Goal: Information Seeking & Learning: Learn about a topic

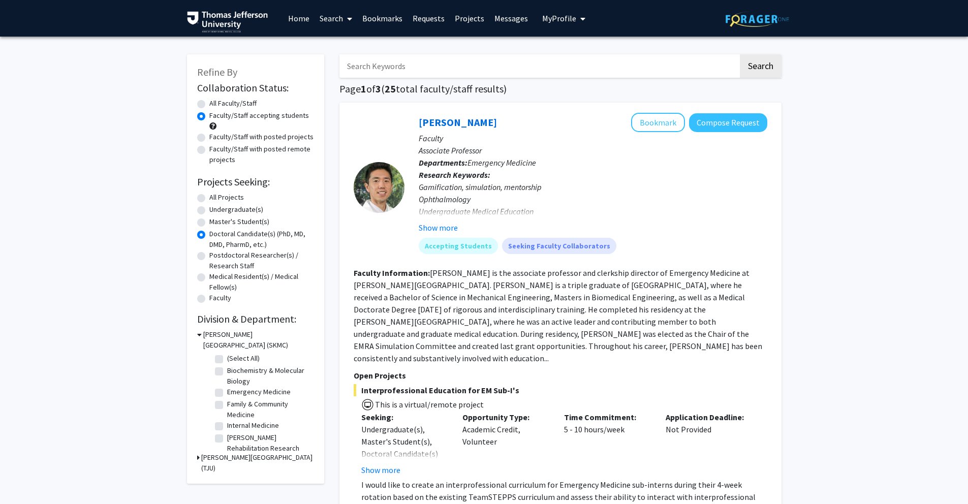
click at [621, 63] on input "Search Keywords" at bounding box center [538, 65] width 399 height 23
paste input "[PERSON_NAME]"
type input "[PERSON_NAME]"
click at [757, 68] on button "Search" at bounding box center [761, 65] width 42 height 23
radio input "true"
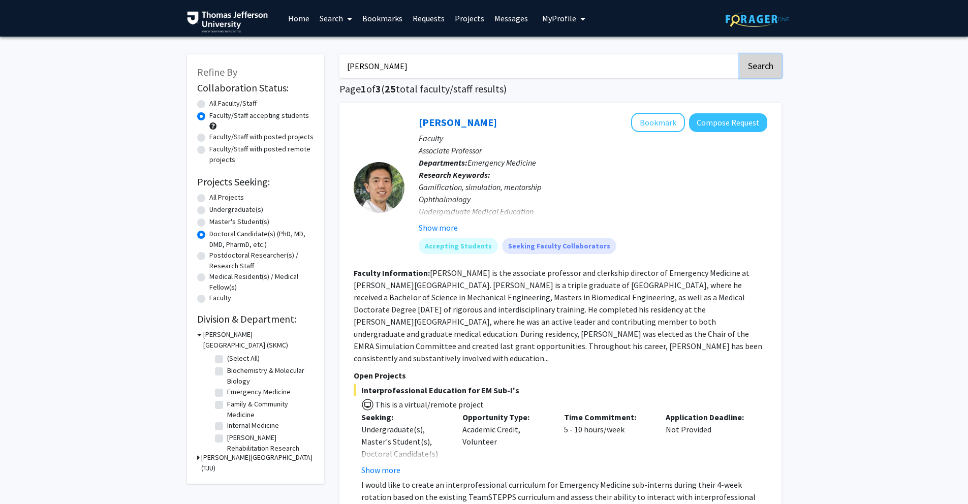
radio input "true"
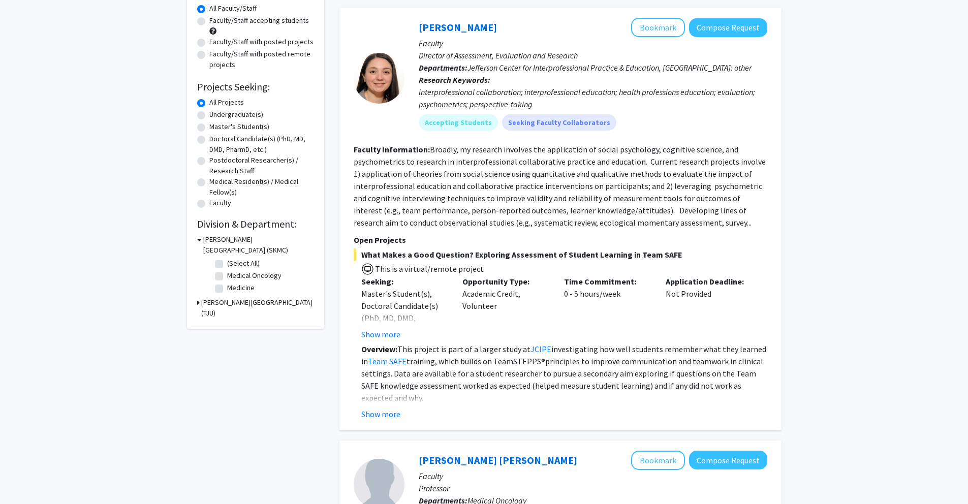
scroll to position [103, 0]
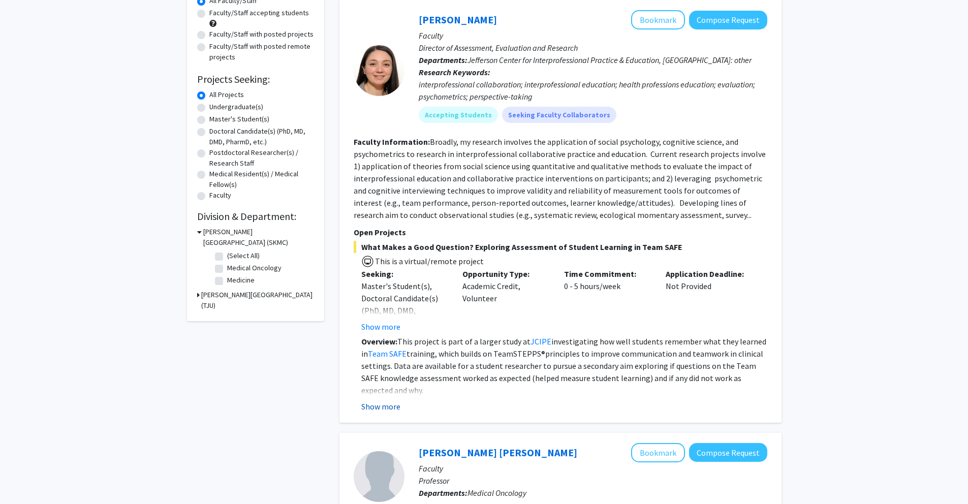
click at [378, 408] on button "Show more" at bounding box center [380, 406] width 39 height 12
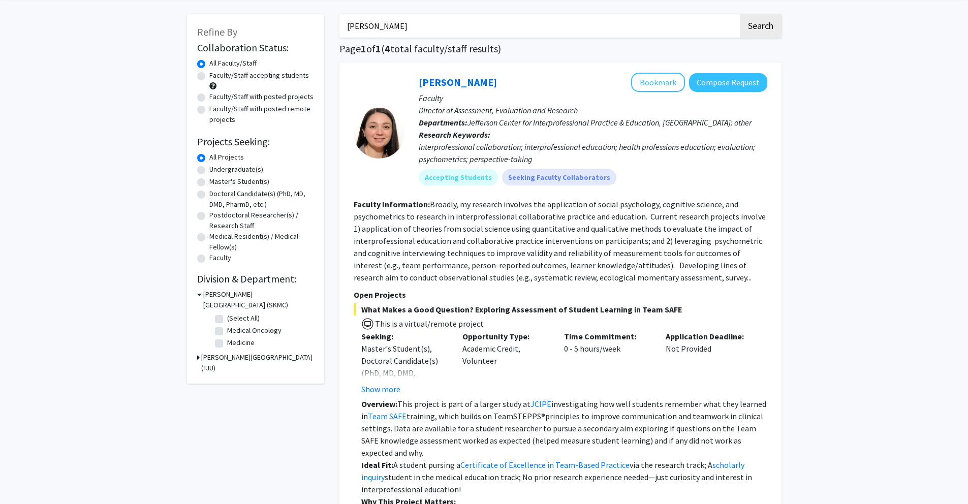
scroll to position [0, 0]
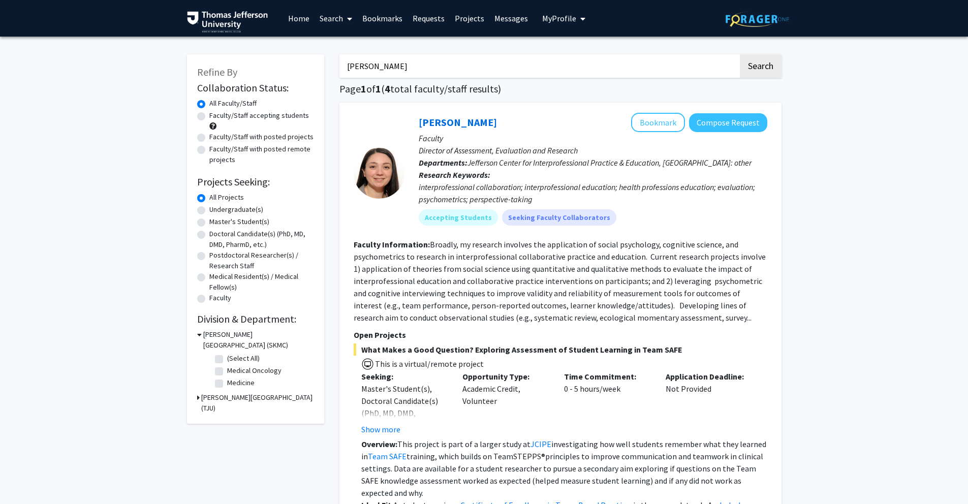
click at [503, 65] on input "[PERSON_NAME]" at bounding box center [538, 65] width 399 height 23
click at [386, 69] on input "Search Keywords" at bounding box center [538, 65] width 399 height 23
paste input "[PERSON_NAME] (Pediatrics, Division of Rehab Medicine)"
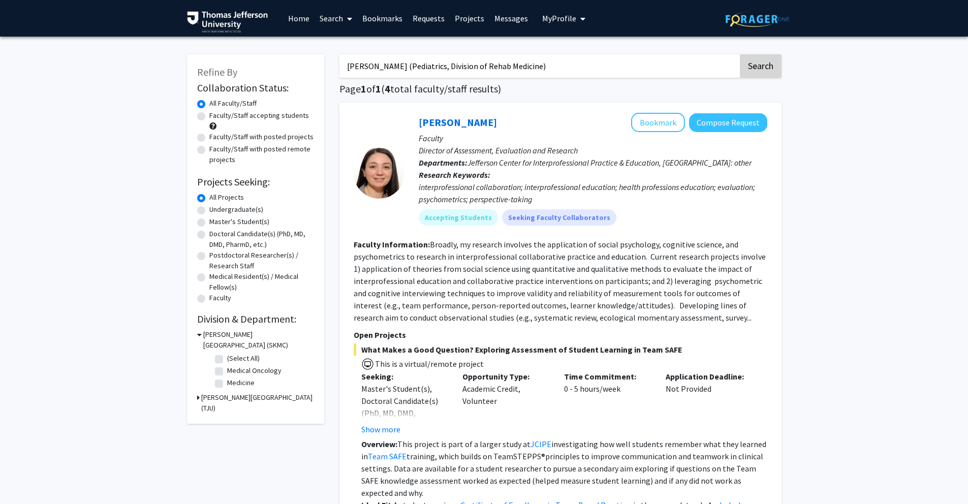
type input "[PERSON_NAME] (Pediatrics, Division of Rehab Medicine)"
click at [754, 72] on button "Search" at bounding box center [761, 65] width 42 height 23
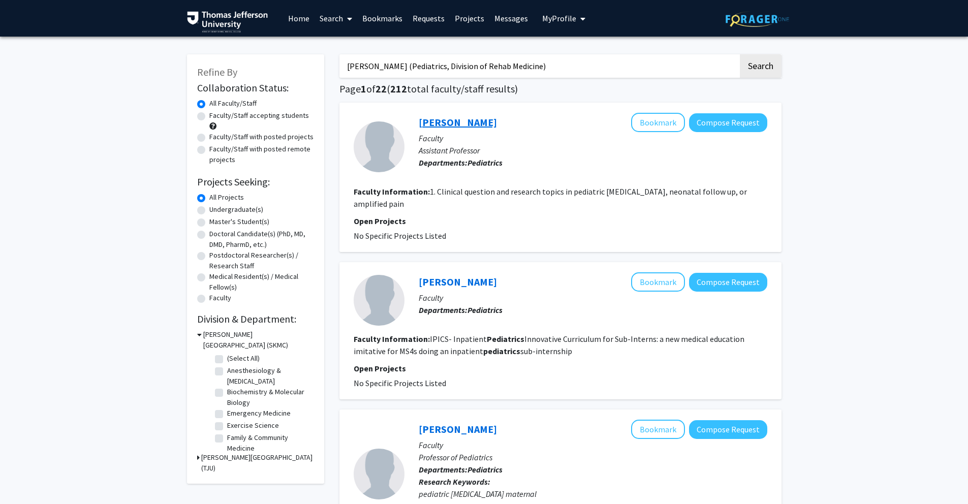
click at [461, 119] on link "[PERSON_NAME]" at bounding box center [458, 122] width 78 height 13
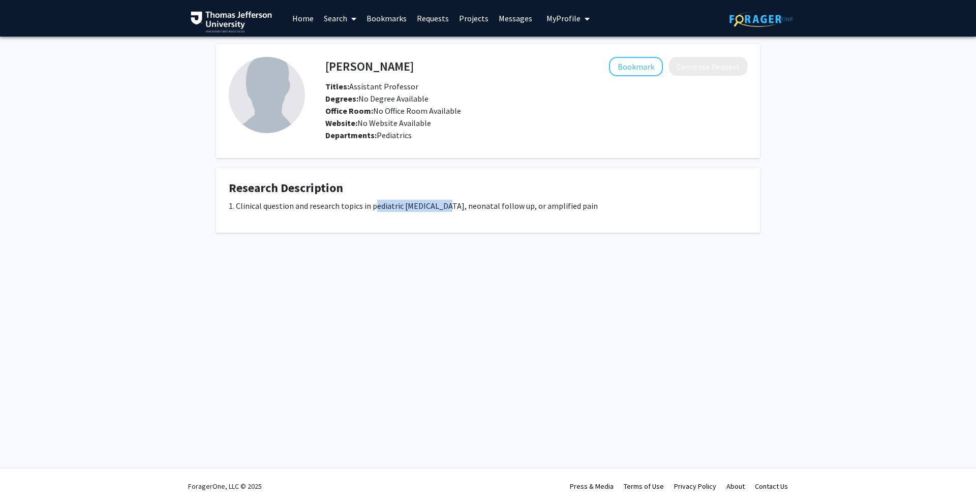
drag, startPoint x: 373, startPoint y: 208, endPoint x: 443, endPoint y: 205, distance: 70.2
click at [443, 205] on p "1. Clinical question and research topics in pediatric [MEDICAL_DATA], neonatal …" at bounding box center [488, 206] width 518 height 12
drag, startPoint x: 443, startPoint y: 205, endPoint x: 376, endPoint y: 209, distance: 67.2
click at [376, 209] on p "1. Clinical question and research topics in pediatric [MEDICAL_DATA], neonatal …" at bounding box center [488, 206] width 518 height 12
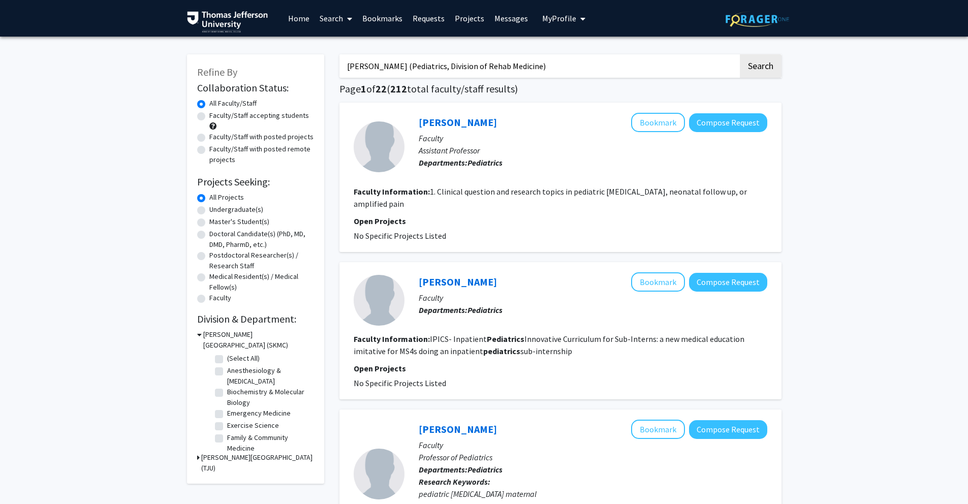
click at [435, 66] on input "[PERSON_NAME] (Pediatrics, Division of Rehab Medicine)" at bounding box center [538, 65] width 399 height 23
click at [460, 71] on input "Search Keywords" at bounding box center [538, 65] width 399 height 23
type input "[PERSON_NAME] (Pediatrics, Division of Rehab Medicine)"
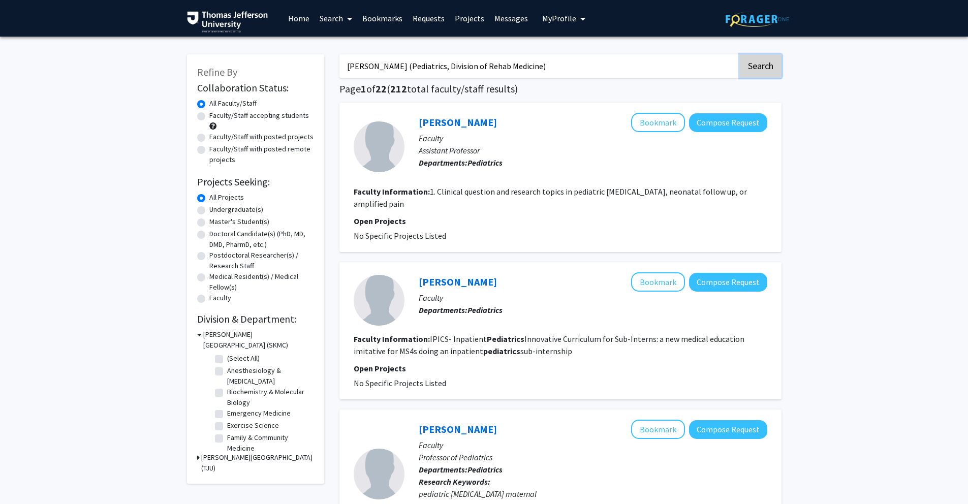
click at [760, 66] on button "Search" at bounding box center [761, 65] width 42 height 23
click at [418, 70] on input "[PERSON_NAME] (Pediatrics, Division of Rehab Medicine)" at bounding box center [538, 65] width 399 height 23
click at [486, 72] on input "Search Keywords" at bounding box center [538, 65] width 399 height 23
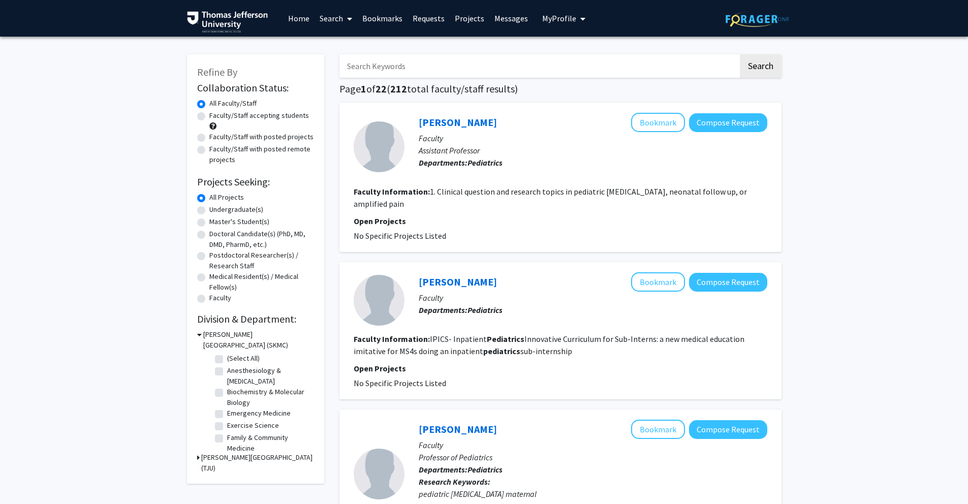
paste input "[PERSON_NAME] (Population Health)"
type input "[PERSON_NAME] (Population Health)"
click at [766, 75] on button "Search" at bounding box center [761, 65] width 42 height 23
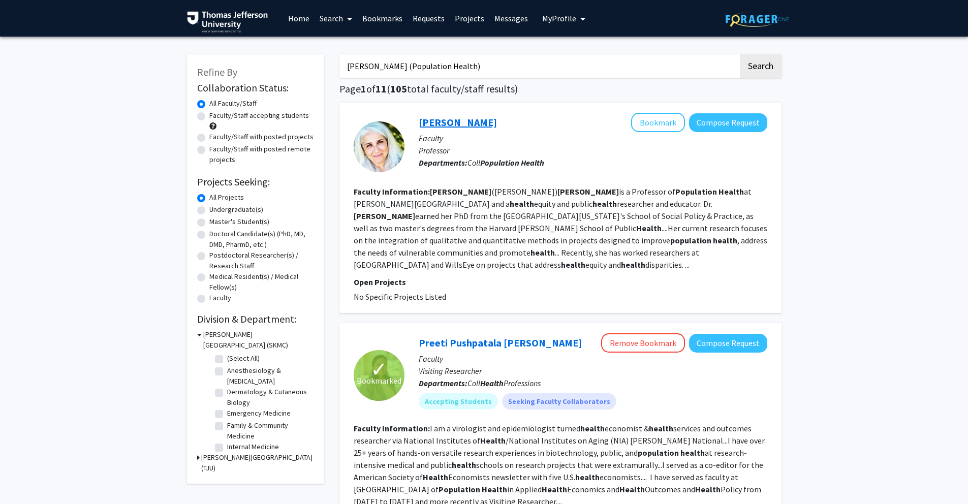
click at [434, 121] on link "[PERSON_NAME]" at bounding box center [458, 122] width 78 height 13
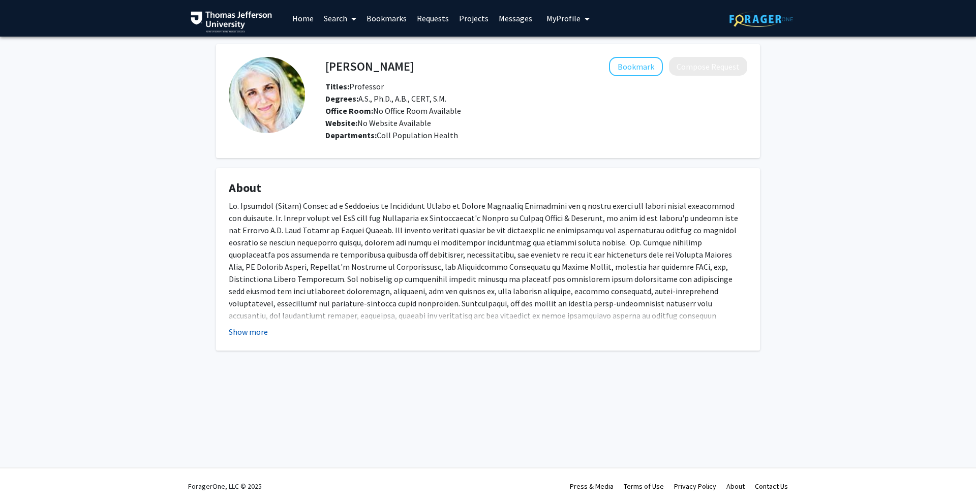
click at [252, 331] on button "Show more" at bounding box center [248, 332] width 39 height 12
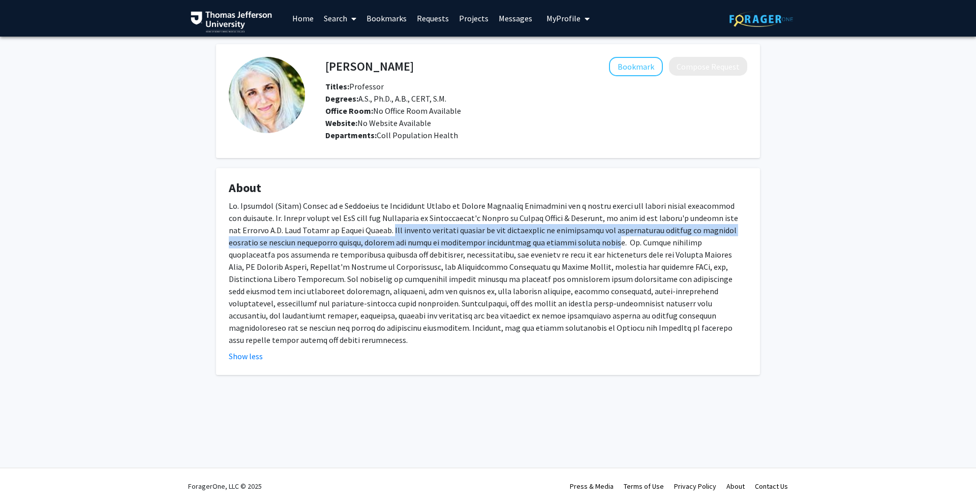
drag, startPoint x: 374, startPoint y: 229, endPoint x: 576, endPoint y: 241, distance: 202.1
click at [573, 241] on div at bounding box center [488, 273] width 518 height 146
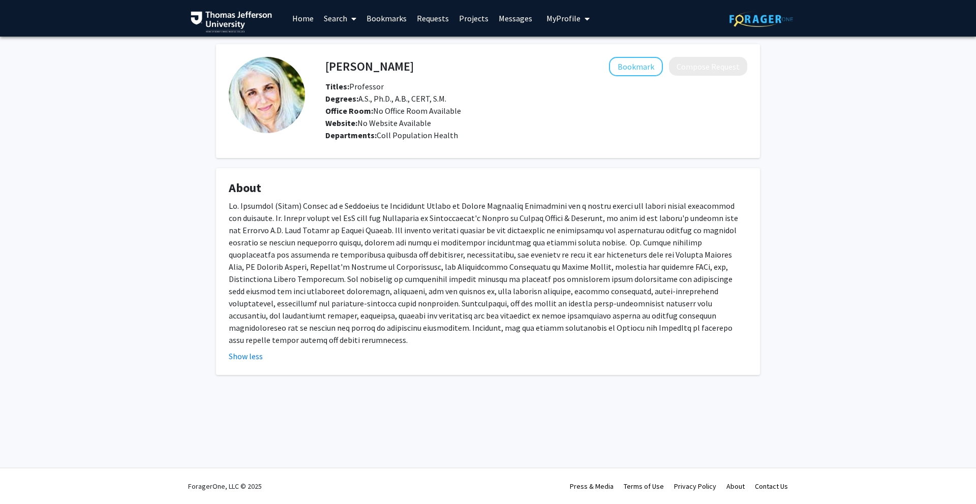
click at [576, 241] on div at bounding box center [488, 273] width 518 height 146
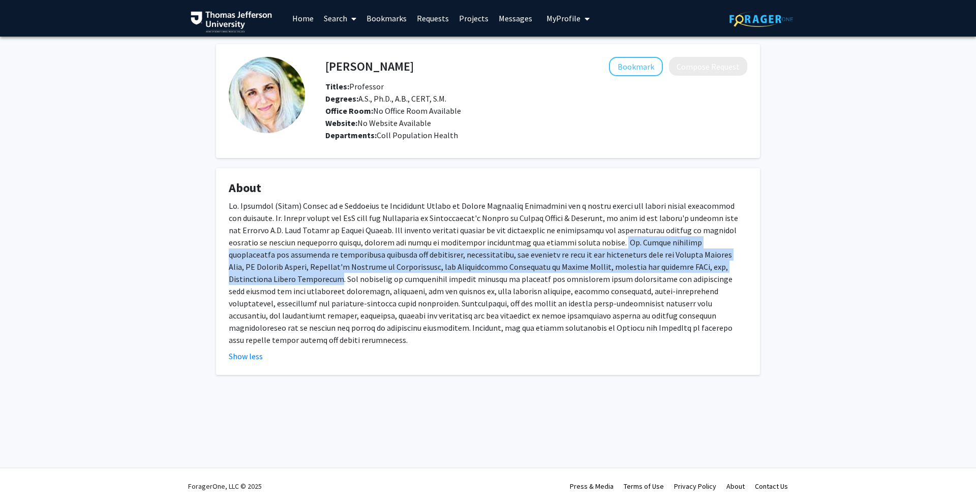
drag, startPoint x: 580, startPoint y: 241, endPoint x: 692, endPoint y: 264, distance: 113.6
click at [692, 264] on div at bounding box center [488, 273] width 518 height 146
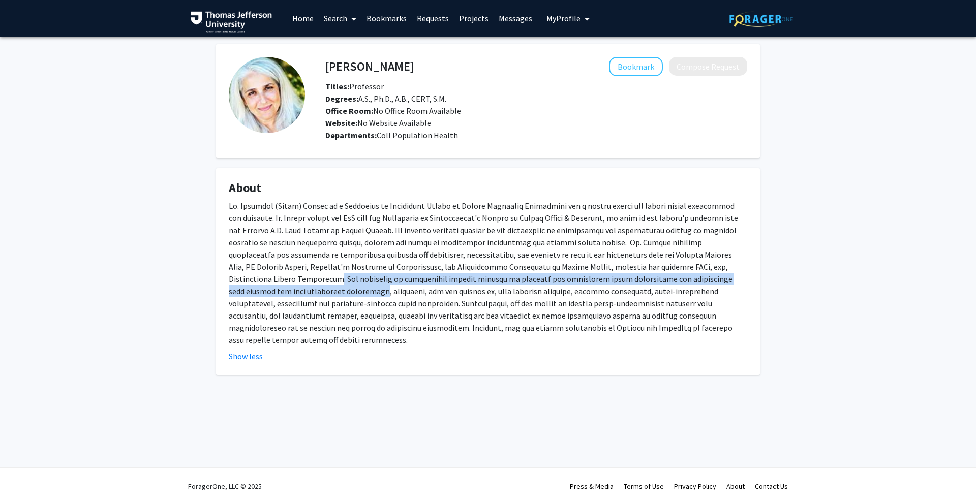
drag, startPoint x: 692, startPoint y: 264, endPoint x: 683, endPoint y: 281, distance: 18.2
click at [683, 281] on div at bounding box center [488, 273] width 518 height 146
click at [686, 280] on div at bounding box center [488, 273] width 518 height 146
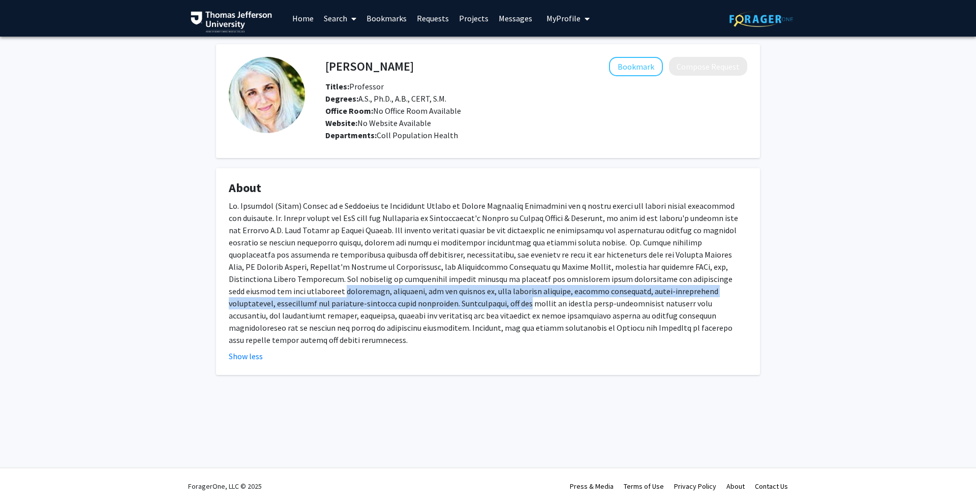
drag, startPoint x: 686, startPoint y: 280, endPoint x: 295, endPoint y: 303, distance: 391.5
click at [295, 303] on div at bounding box center [488, 273] width 518 height 146
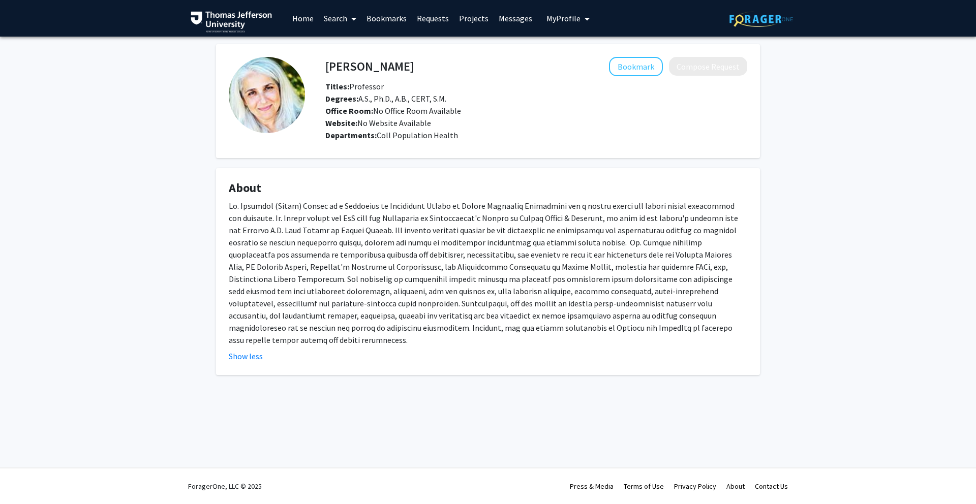
click at [295, 303] on div at bounding box center [488, 273] width 518 height 146
click at [219, 307] on fg-card "About Show less" at bounding box center [488, 271] width 544 height 207
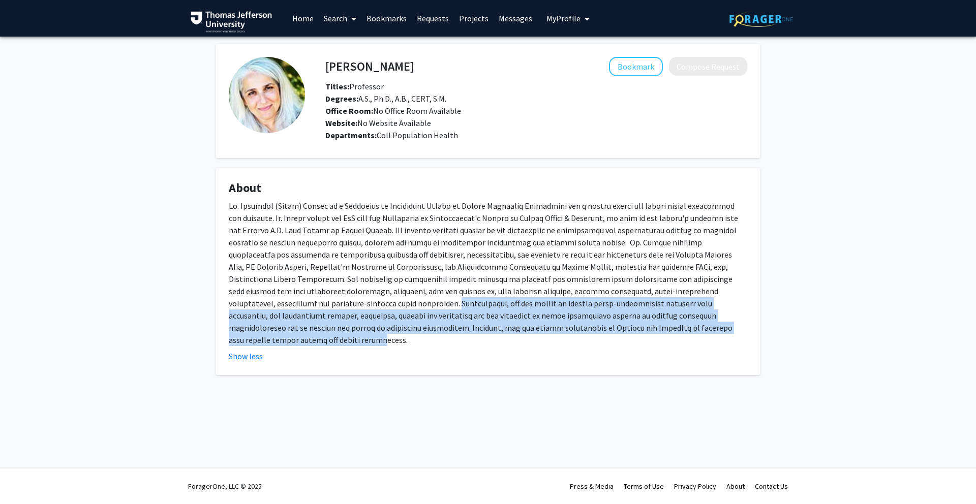
drag, startPoint x: 221, startPoint y: 303, endPoint x: 571, endPoint y: 323, distance: 350.2
click at [571, 323] on fg-card "About Show less" at bounding box center [488, 271] width 544 height 207
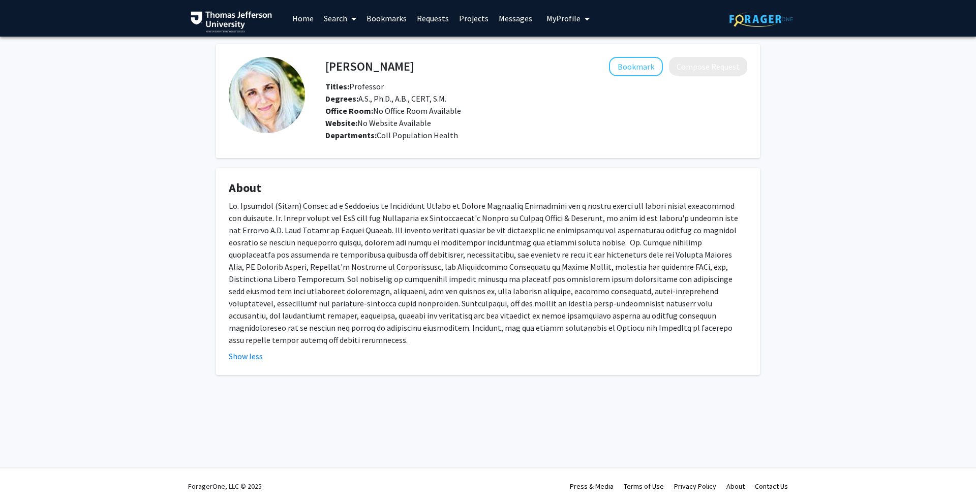
click at [592, 325] on div at bounding box center [488, 273] width 518 height 146
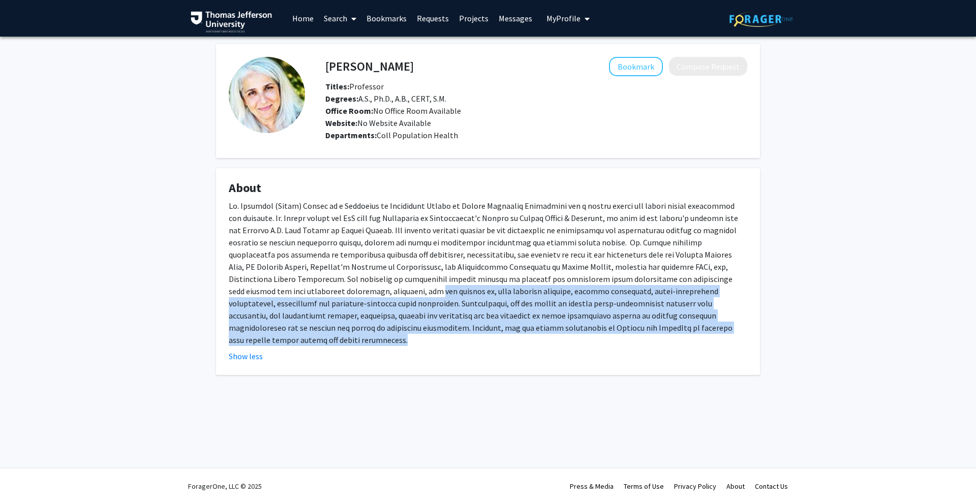
drag, startPoint x: 592, startPoint y: 325, endPoint x: 236, endPoint y: 285, distance: 358.0
click at [236, 285] on div at bounding box center [488, 273] width 518 height 146
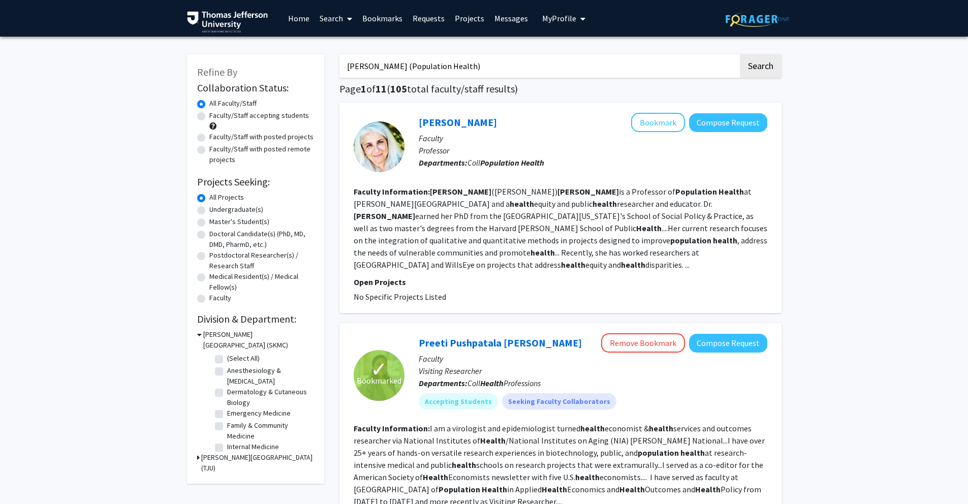
click at [460, 66] on input "[PERSON_NAME] (Population Health)" at bounding box center [538, 65] width 399 height 23
click at [459, 66] on input "[PERSON_NAME] (Population Health)" at bounding box center [538, 65] width 399 height 23
paste input "[PERSON_NAME] (Neurology)"
type input "[PERSON_NAME] (Neurology)"
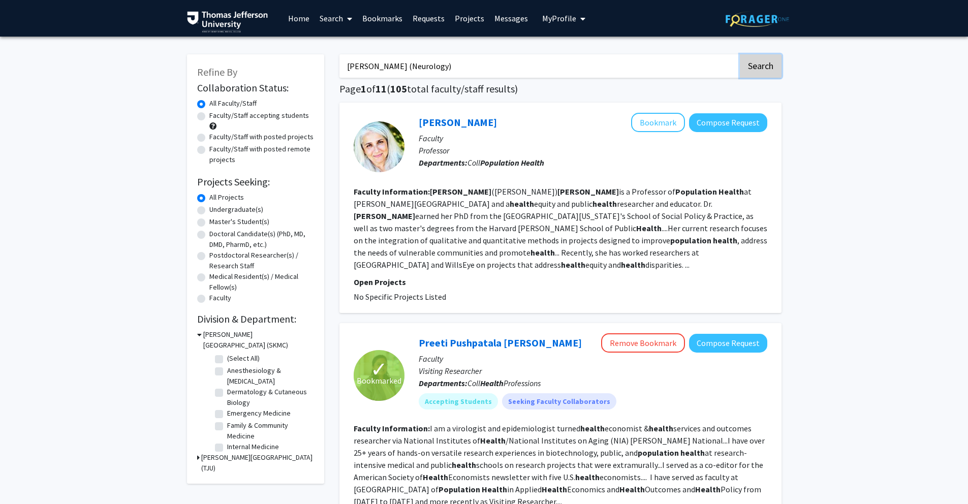
click at [769, 71] on button "Search" at bounding box center [761, 65] width 42 height 23
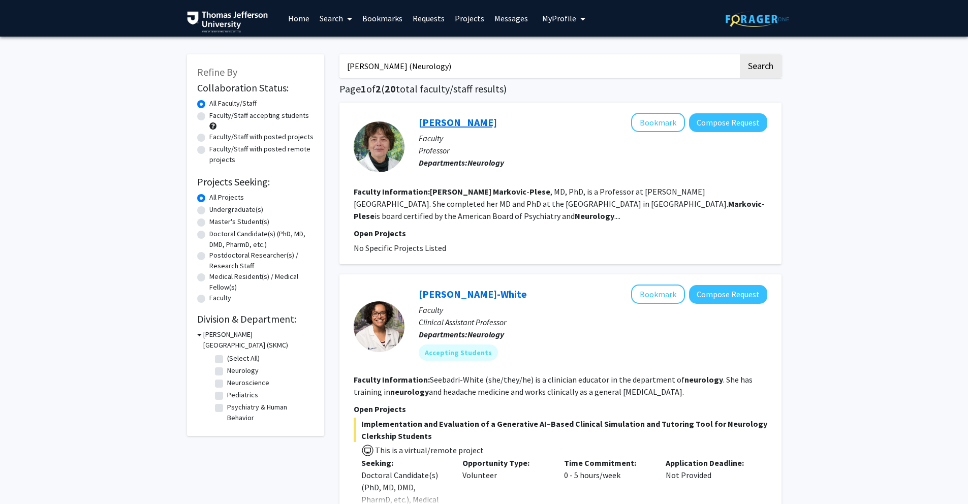
click at [496, 122] on link "[PERSON_NAME]" at bounding box center [458, 122] width 78 height 13
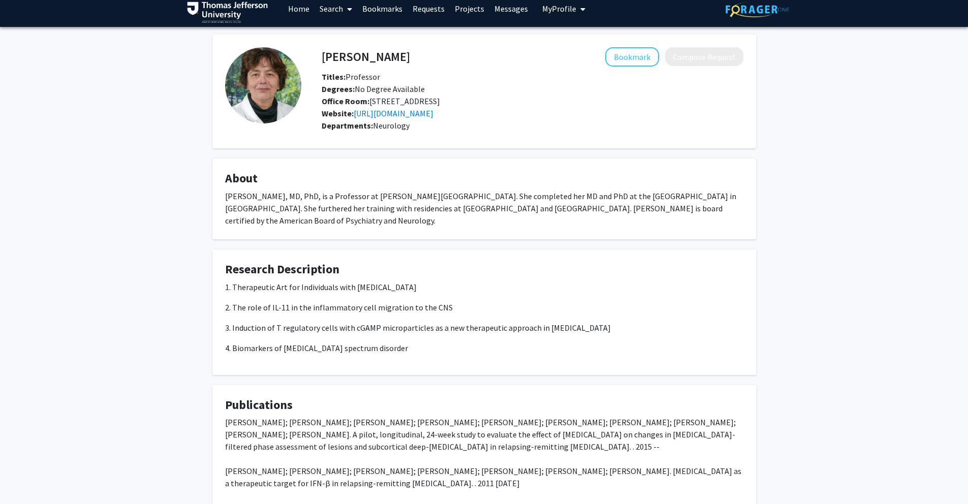
scroll to position [11, 0]
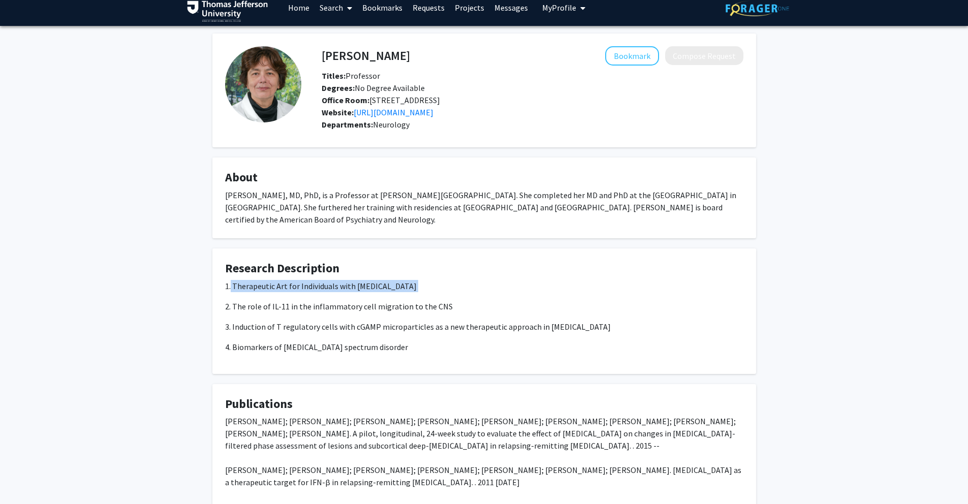
drag, startPoint x: 231, startPoint y: 298, endPoint x: 423, endPoint y: 310, distance: 192.5
click at [423, 310] on div "1. Therapeutic Art for Individuals with [MEDICAL_DATA] 2. The role of IL-11 in …" at bounding box center [484, 316] width 518 height 73
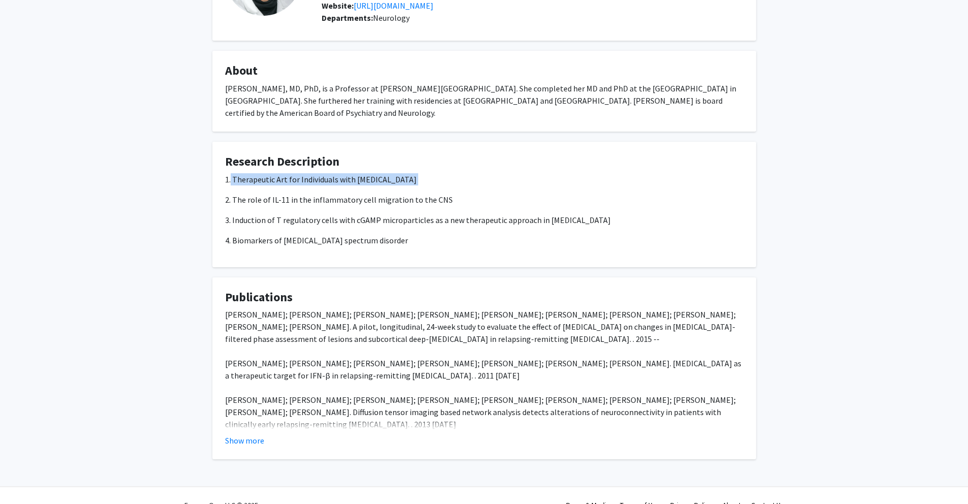
scroll to position [148, 0]
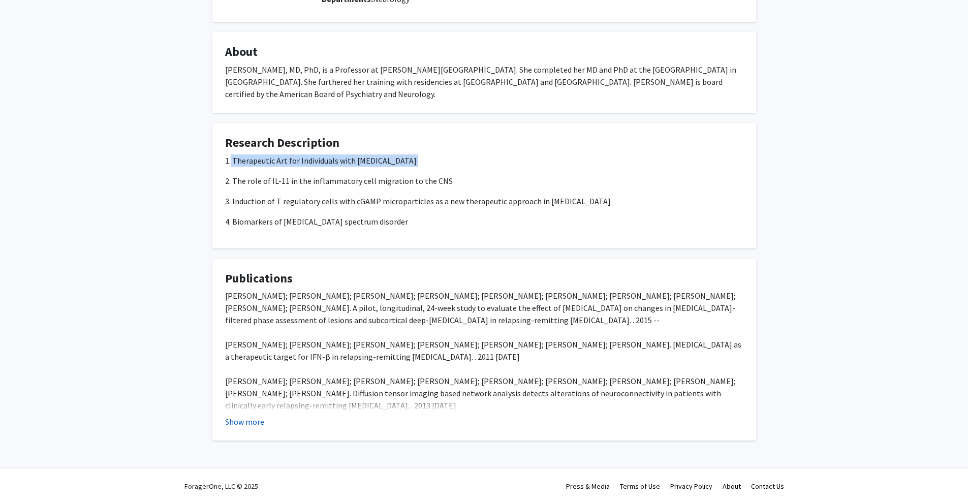
click at [243, 419] on button "Show more" at bounding box center [244, 422] width 39 height 12
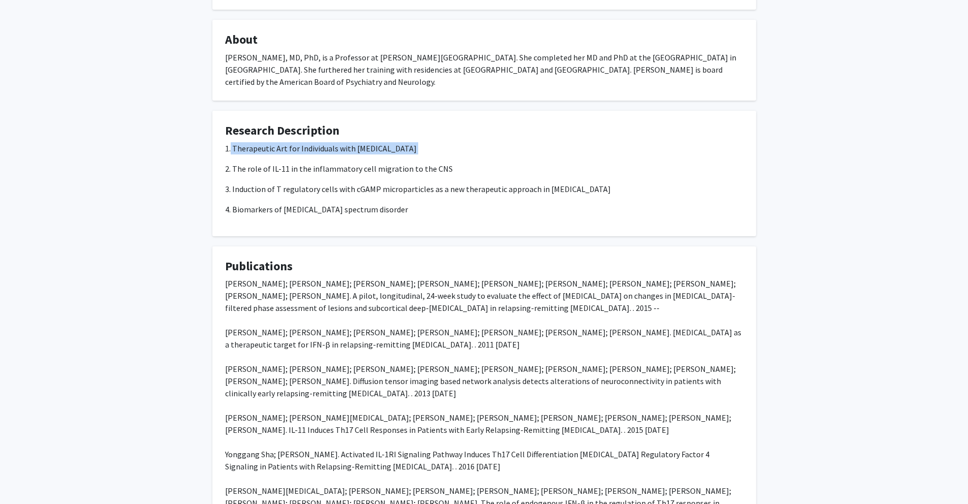
drag, startPoint x: 411, startPoint y: 337, endPoint x: 369, endPoint y: 287, distance: 65.3
click at [369, 278] on fg-card-title "Publications" at bounding box center [484, 268] width 518 height 19
drag, startPoint x: 369, startPoint y: 287, endPoint x: 450, endPoint y: 338, distance: 95.9
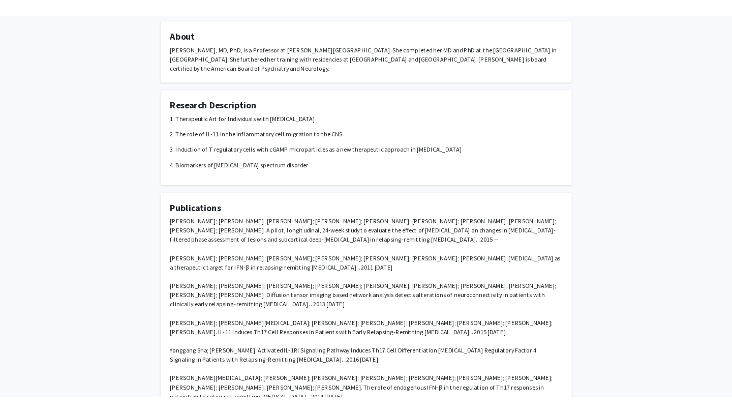
scroll to position [0, 0]
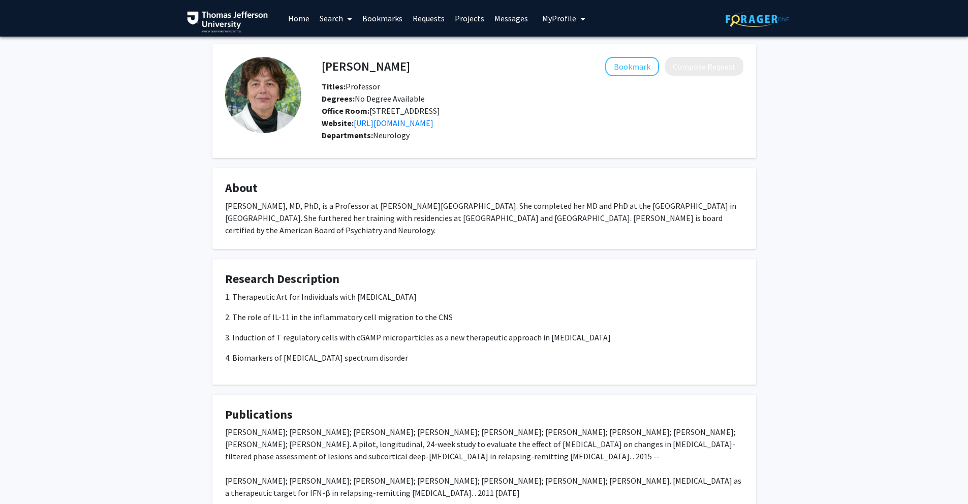
click at [364, 249] on fg-card "About [PERSON_NAME], MD, PhD, is a Professor at [PERSON_NAME][GEOGRAPHIC_DATA].…" at bounding box center [484, 208] width 544 height 81
drag, startPoint x: 364, startPoint y: 256, endPoint x: 310, endPoint y: 208, distance: 71.7
click at [310, 208] on fg-card "About [PERSON_NAME], MD, PhD, is a Professor at [PERSON_NAME][GEOGRAPHIC_DATA].…" at bounding box center [484, 208] width 544 height 81
click at [310, 200] on fg-card-title "About" at bounding box center [484, 190] width 518 height 19
drag, startPoint x: 310, startPoint y: 208, endPoint x: 379, endPoint y: 250, distance: 80.0
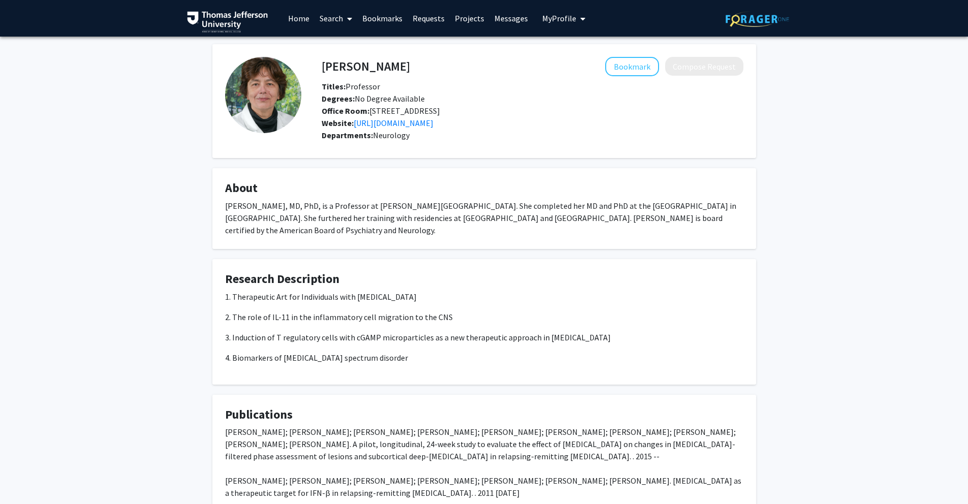
click at [379, 249] on fg-card "About [PERSON_NAME], MD, PhD, is a Professor at [PERSON_NAME][GEOGRAPHIC_DATA].…" at bounding box center [484, 208] width 544 height 81
drag, startPoint x: 379, startPoint y: 250, endPoint x: 329, endPoint y: 206, distance: 66.6
click at [329, 206] on fg-card "About [PERSON_NAME], MD, PhD, is a Professor at [PERSON_NAME][GEOGRAPHIC_DATA].…" at bounding box center [484, 208] width 544 height 81
